Goal: Find specific page/section: Find specific page/section

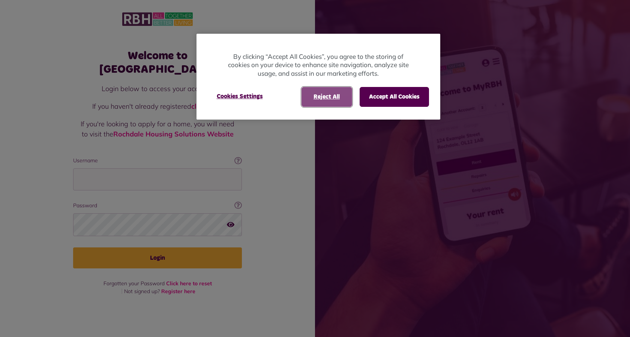
click at [319, 99] on button "Reject All" at bounding box center [326, 96] width 51 height 19
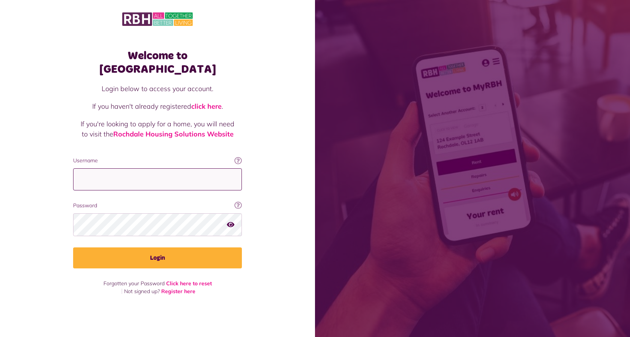
click at [119, 171] on input "Username" at bounding box center [157, 179] width 169 height 22
type input "**********"
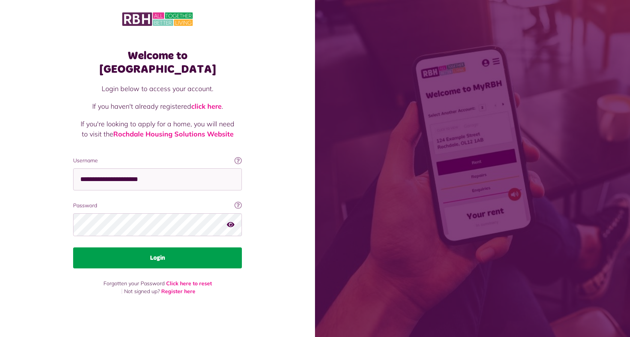
click at [175, 247] on button "Login" at bounding box center [157, 257] width 169 height 21
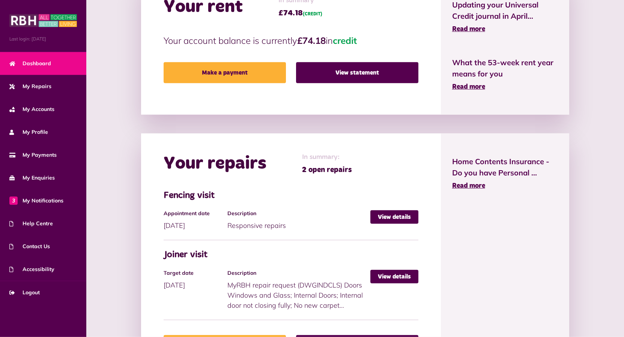
scroll to position [268, 0]
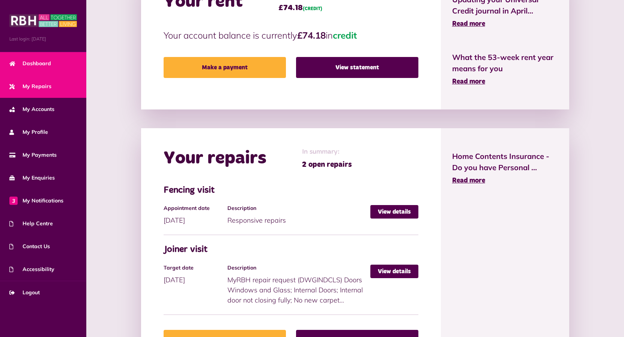
click at [30, 87] on span "My Repairs" at bounding box center [30, 86] width 42 height 8
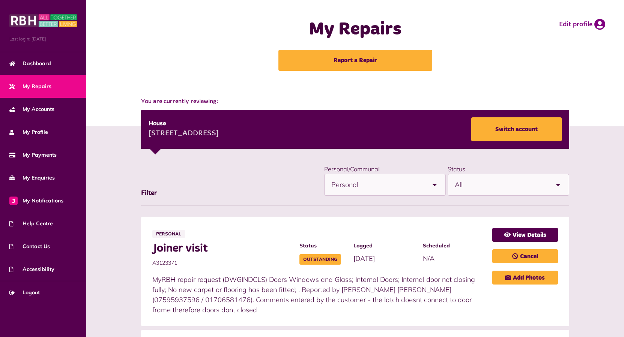
click at [27, 22] on img at bounding box center [42, 20] width 67 height 15
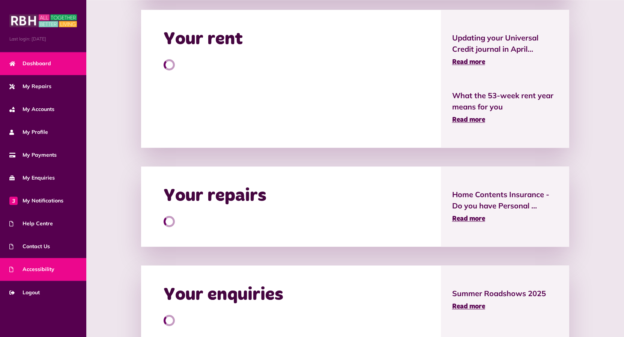
scroll to position [304, 0]
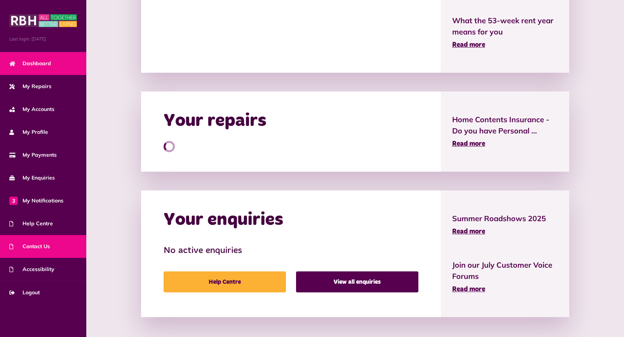
click at [38, 246] on span "Contact Us" at bounding box center [29, 247] width 40 height 8
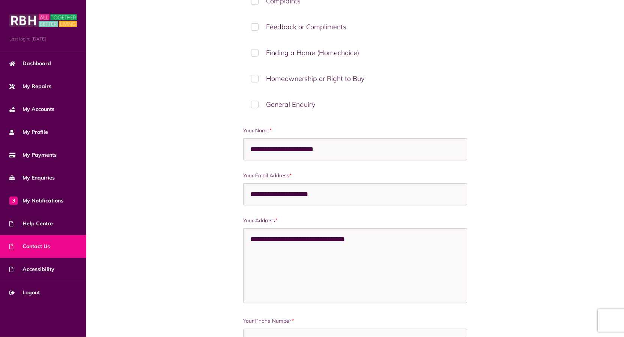
scroll to position [202, 0]
